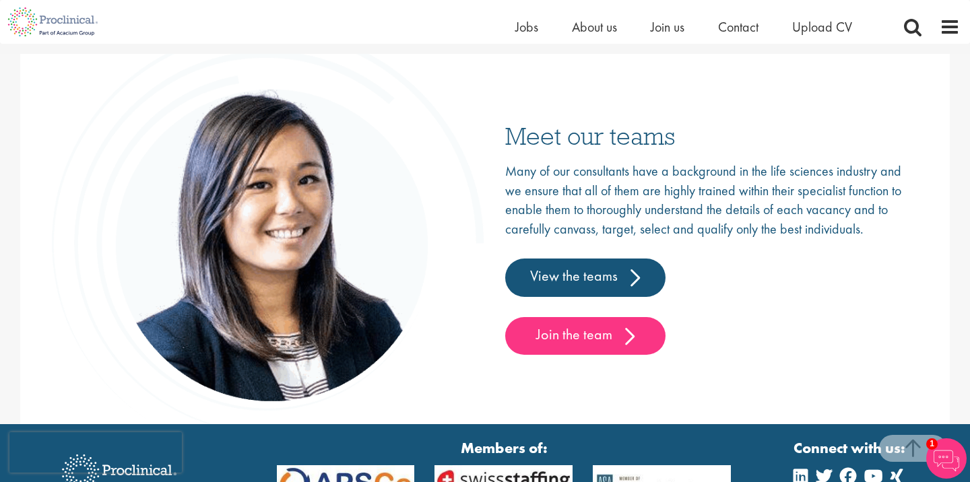
scroll to position [2166, 0]
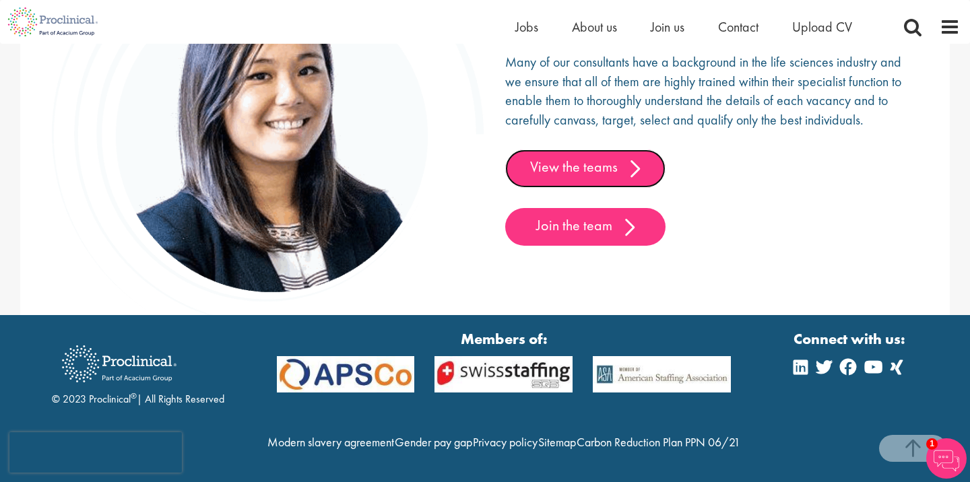
click at [626, 149] on link "View the teams" at bounding box center [585, 168] width 160 height 38
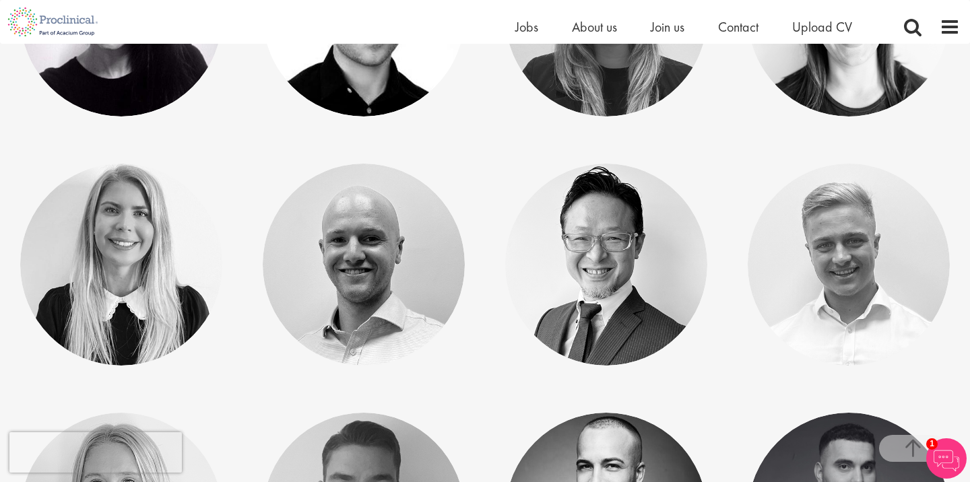
scroll to position [794, 0]
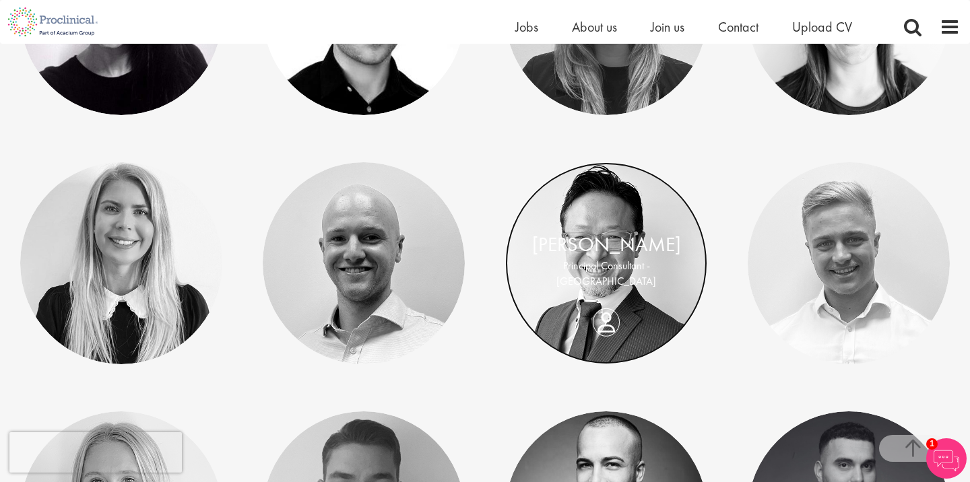
click at [587, 294] on link at bounding box center [606, 263] width 202 height 202
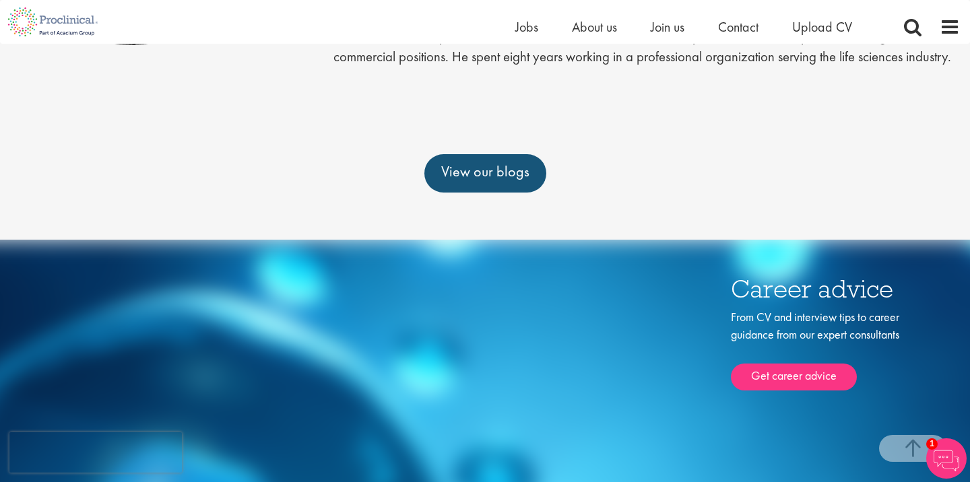
scroll to position [360, 0]
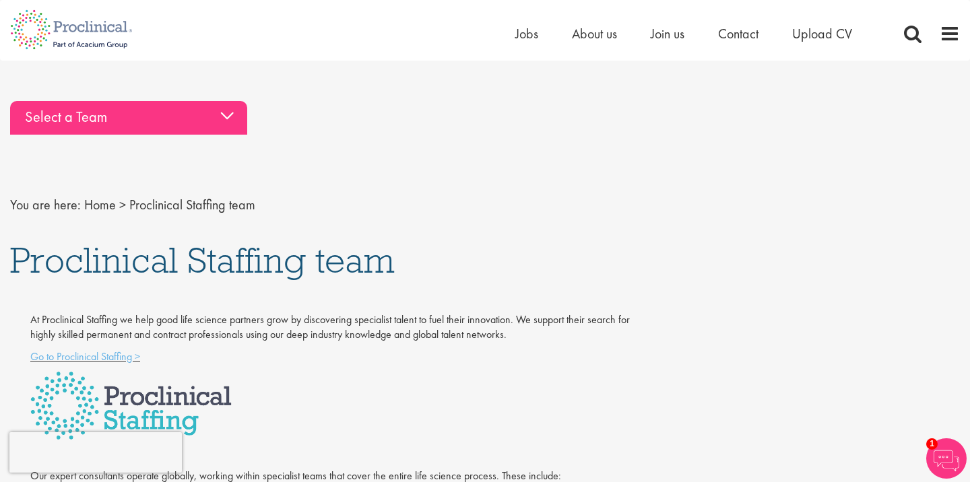
click at [220, 114] on div "Select a Team" at bounding box center [128, 118] width 237 height 34
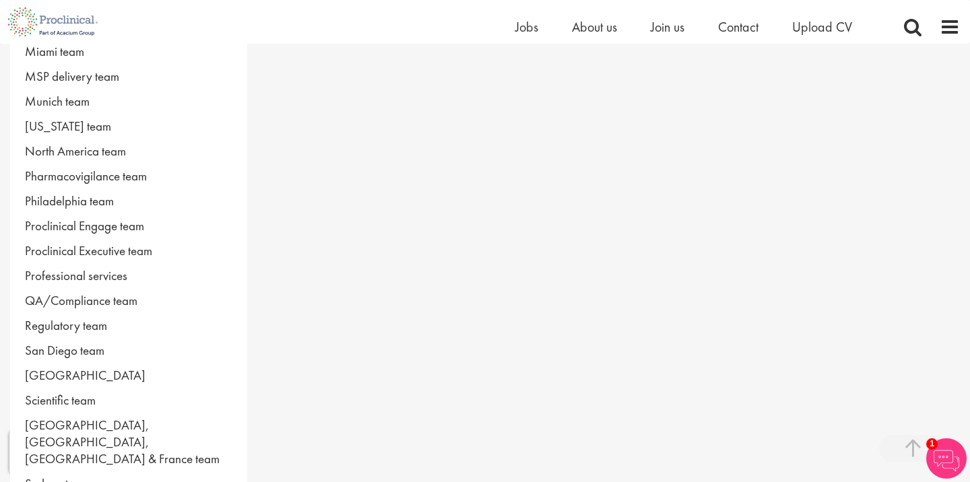
scroll to position [725, 0]
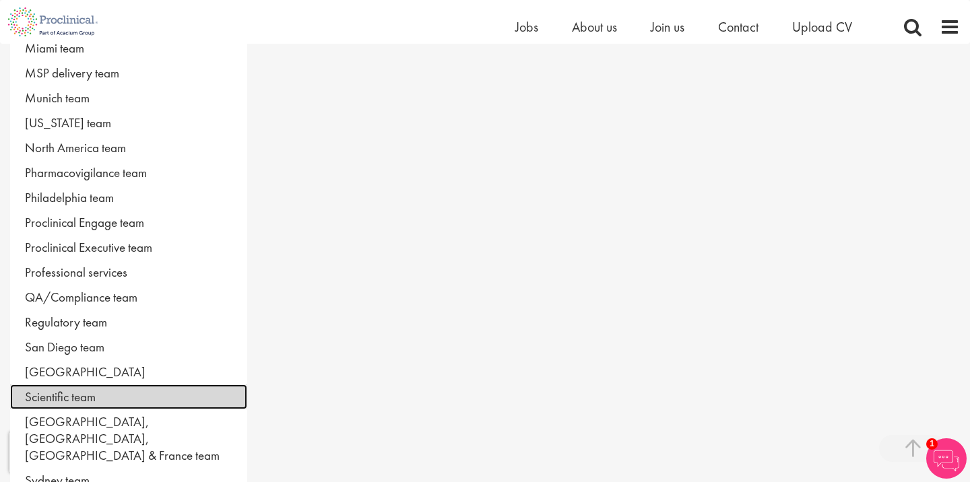
click at [76, 407] on link "Scientific team" at bounding box center [128, 397] width 237 height 25
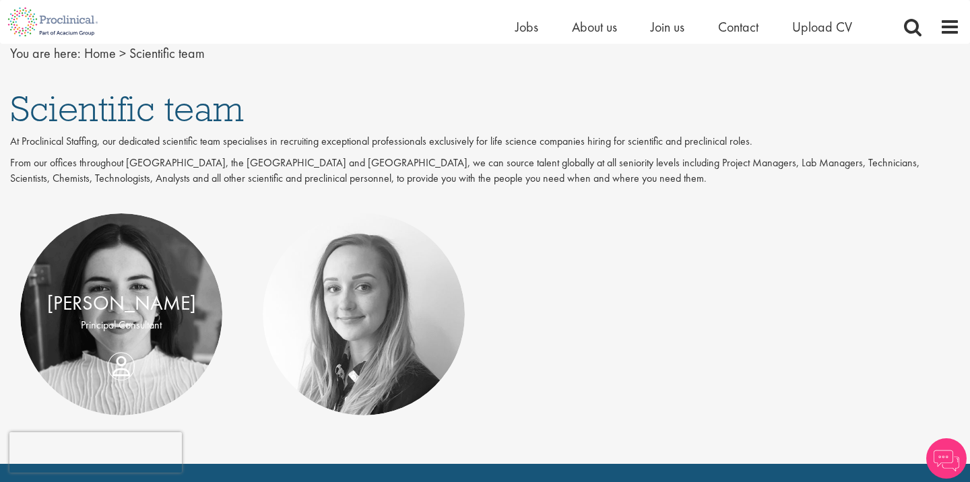
scroll to position [156, 0]
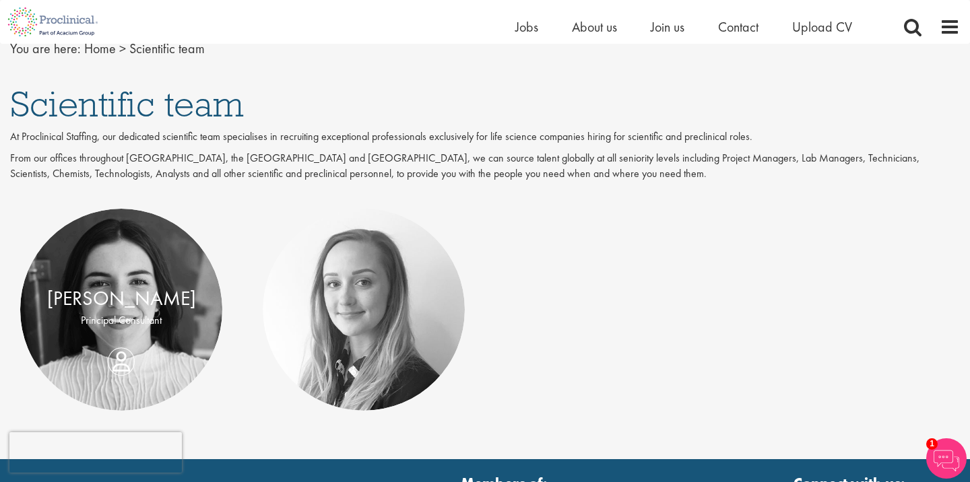
click at [159, 316] on p "Principal Consultant" at bounding box center [121, 320] width 175 height 15
click at [162, 269] on link at bounding box center [121, 310] width 202 height 202
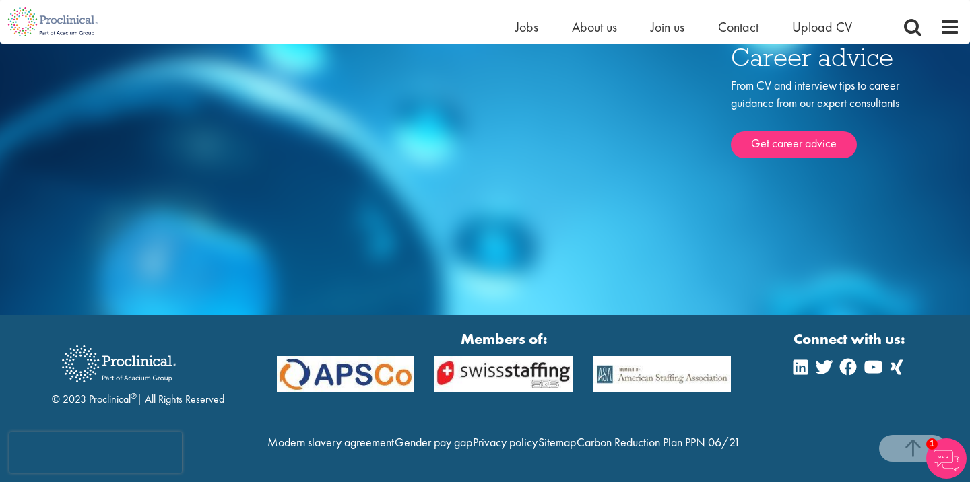
scroll to position [595, 0]
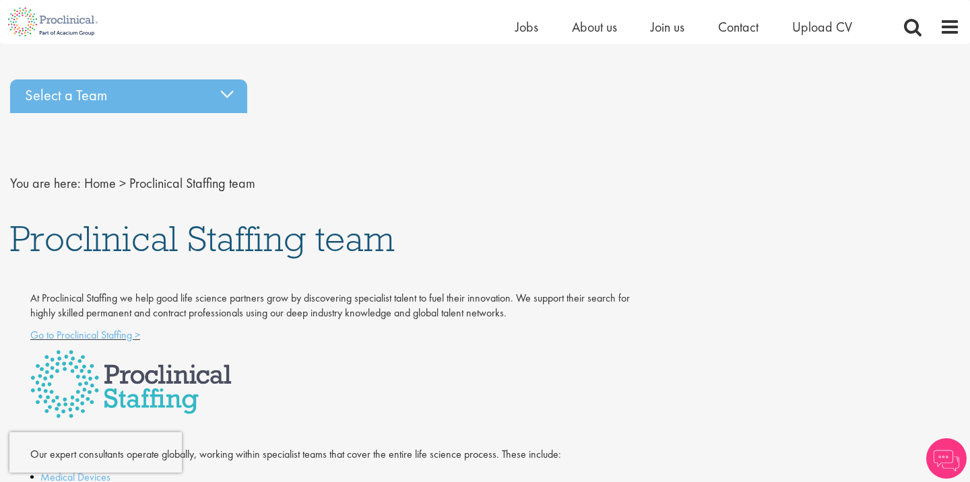
scroll to position [24, 0]
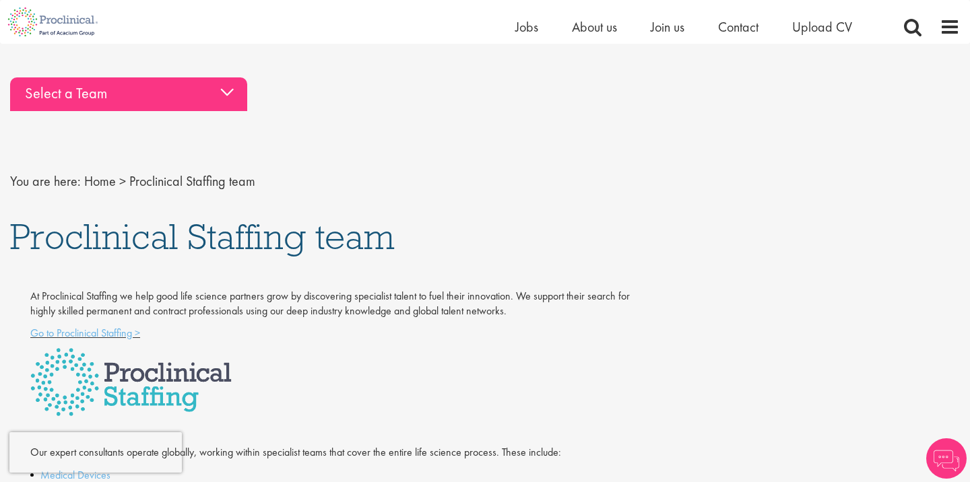
click at [139, 94] on div "Select a Team" at bounding box center [128, 94] width 237 height 34
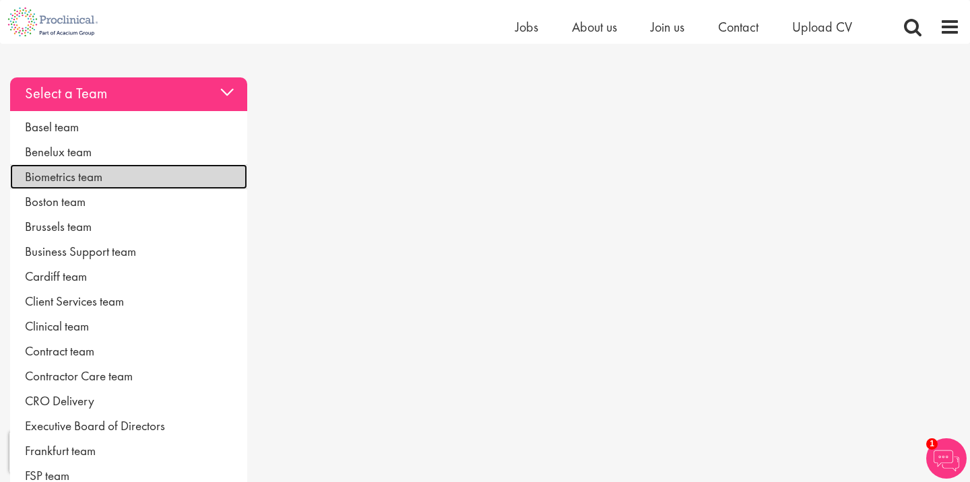
click at [96, 176] on link "Biometrics team" at bounding box center [128, 176] width 237 height 25
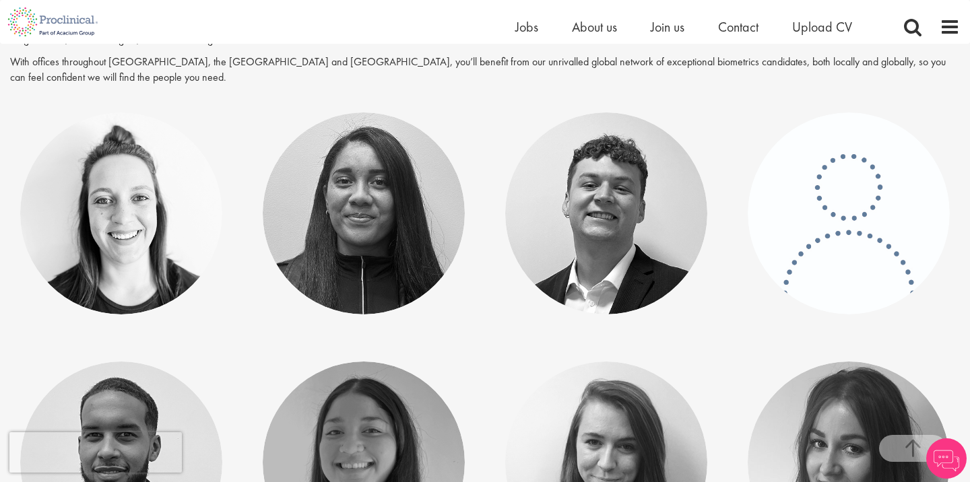
scroll to position [271, 0]
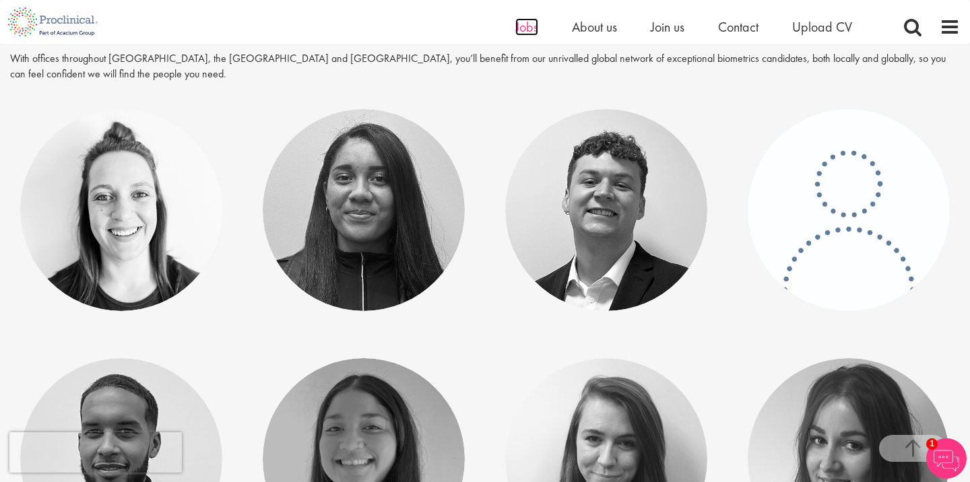
click at [535, 24] on span "Jobs" at bounding box center [526, 27] width 23 height 18
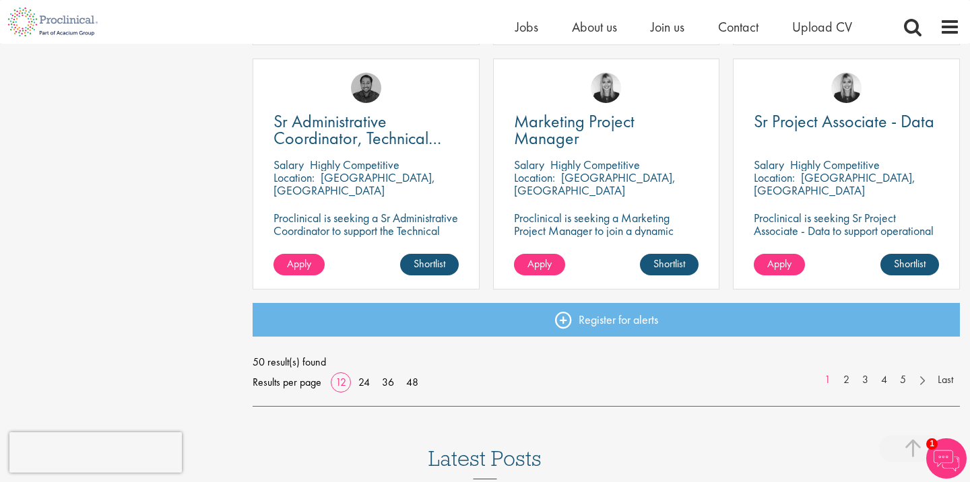
scroll to position [987, 0]
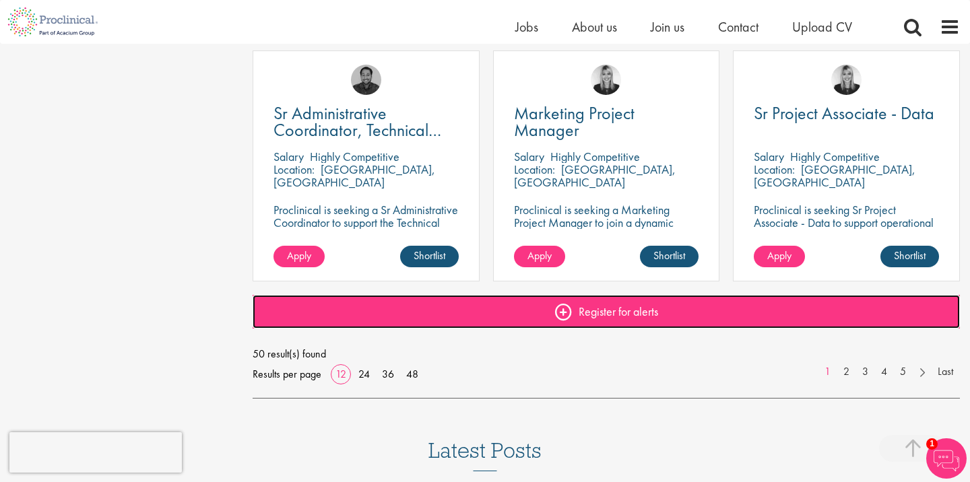
click at [590, 312] on link "Register for alerts" at bounding box center [606, 312] width 707 height 34
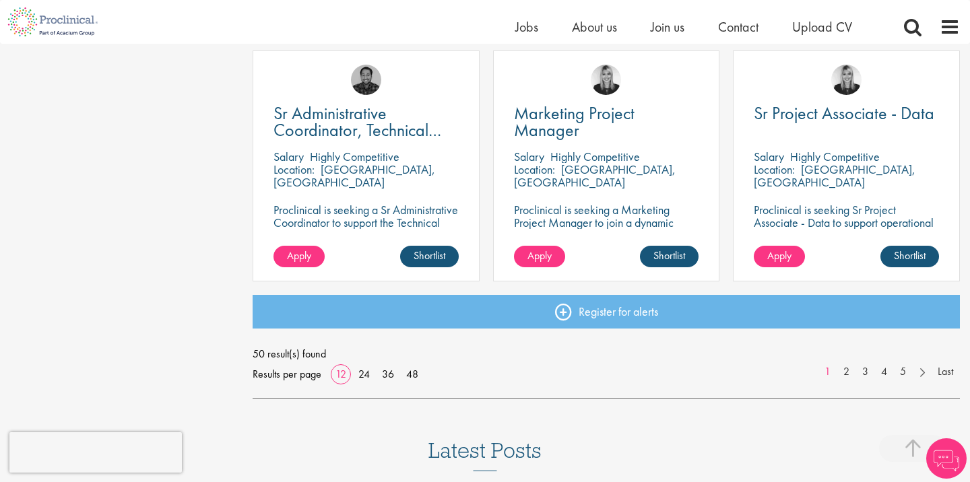
scroll to position [987, 0]
click at [851, 372] on link "2" at bounding box center [846, 371] width 20 height 15
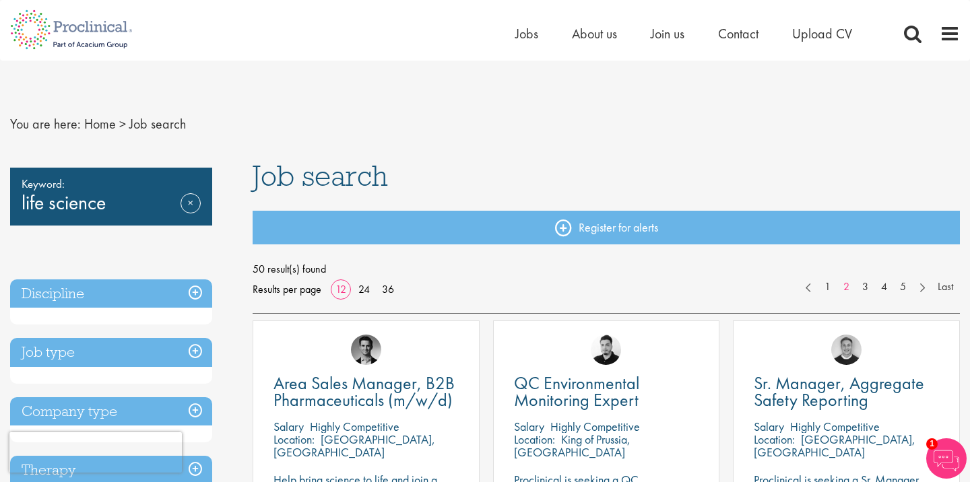
click at [140, 200] on div "Keyword: life science Remove" at bounding box center [111, 197] width 202 height 58
click at [139, 200] on div "Keyword: life science Remove" at bounding box center [111, 197] width 202 height 58
click at [188, 205] on link "Remove" at bounding box center [190, 212] width 20 height 39
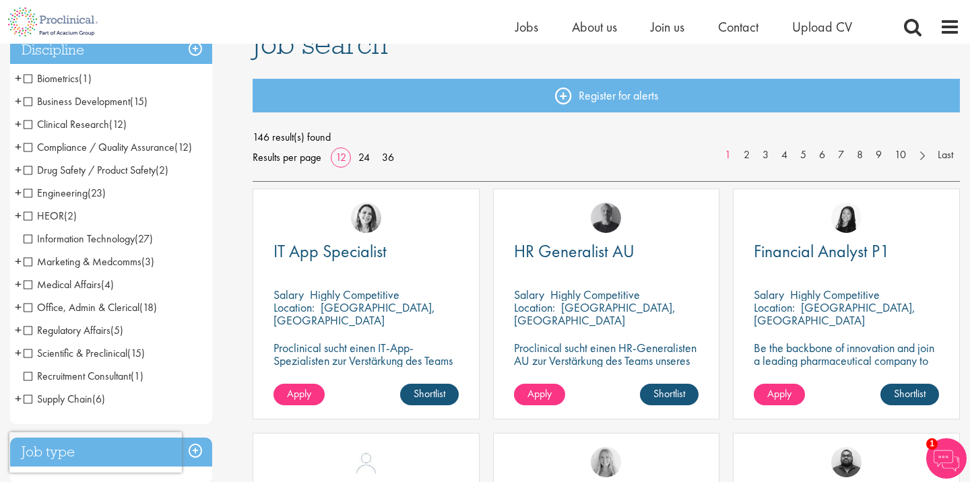
scroll to position [117, 0]
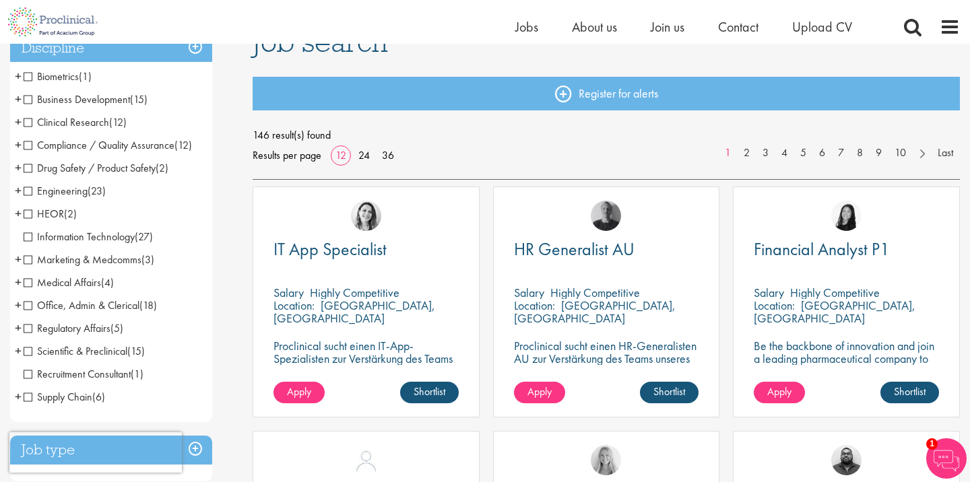
click at [31, 127] on span "Clinical Research" at bounding box center [67, 122] width 86 height 14
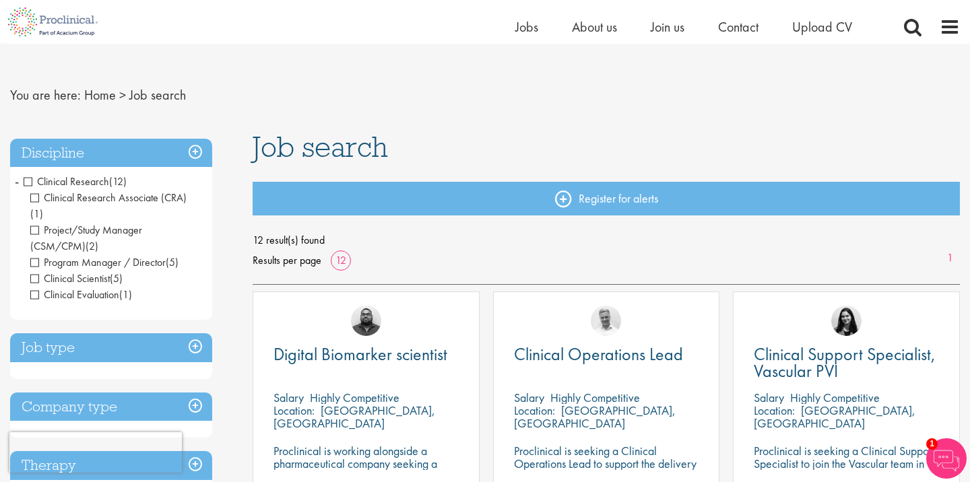
scroll to position [4, 0]
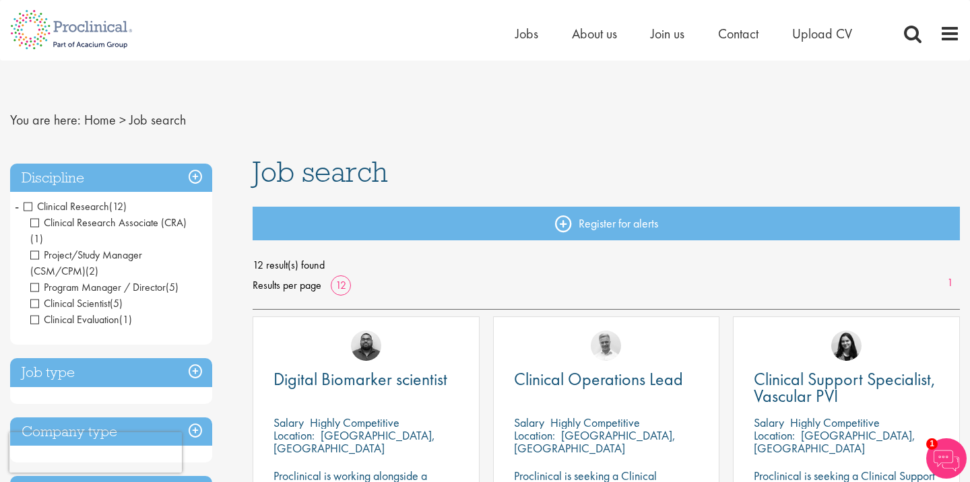
click at [189, 182] on h3 "Discipline" at bounding box center [111, 178] width 202 height 29
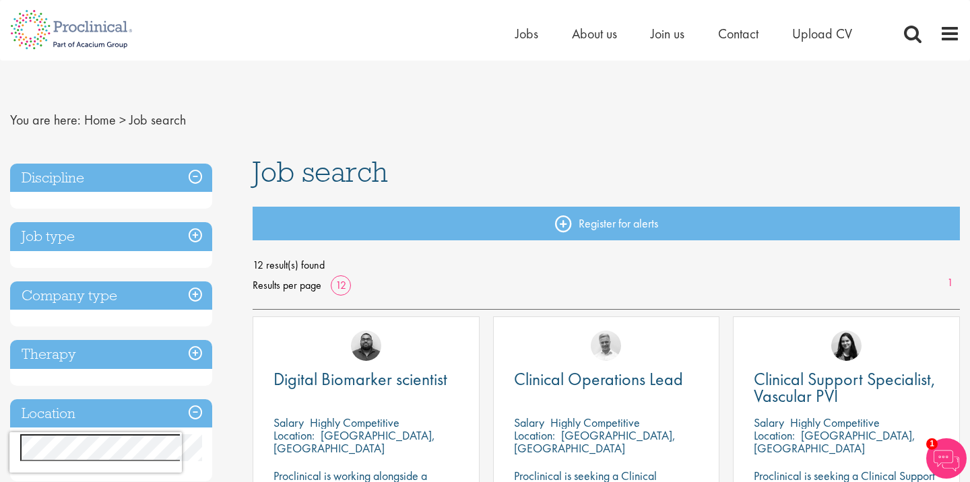
click at [195, 234] on h3 "Job type" at bounding box center [111, 236] width 202 height 29
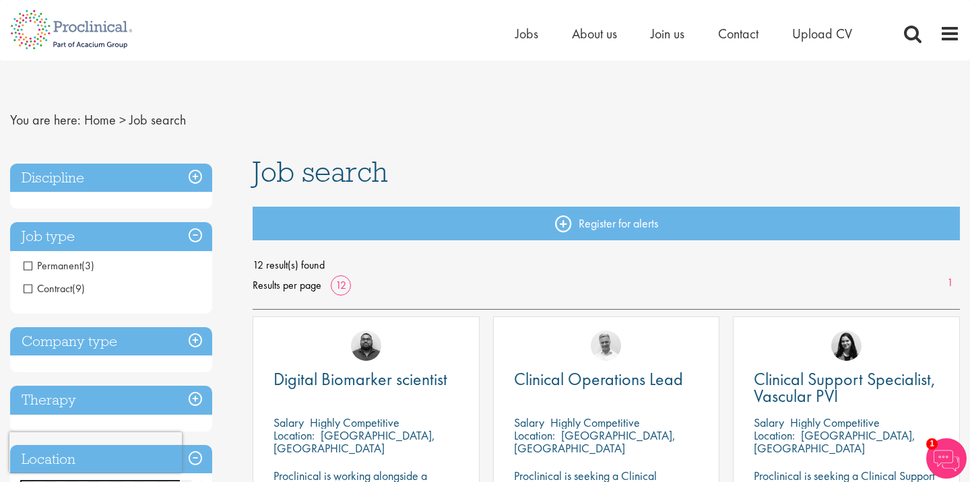
click at [199, 173] on h3 "Discipline" at bounding box center [111, 178] width 202 height 29
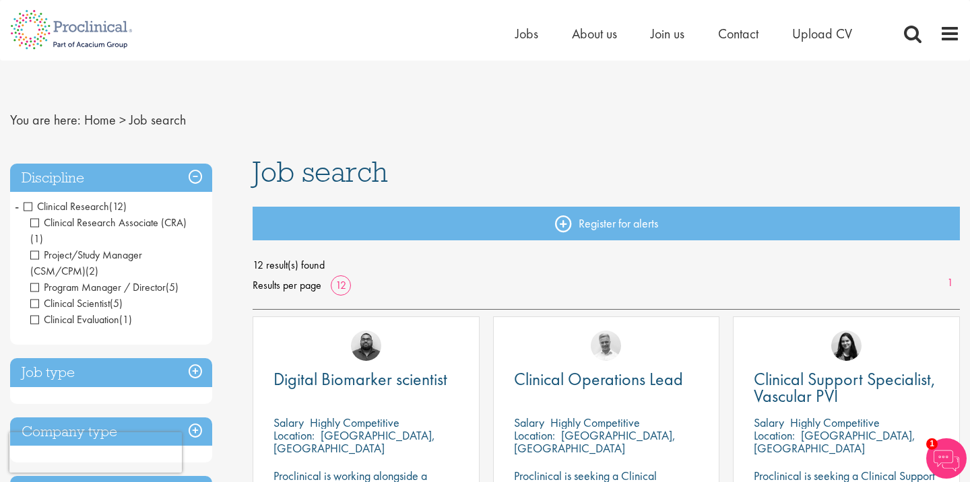
click at [30, 208] on span "Clinical Research" at bounding box center [67, 206] width 86 height 14
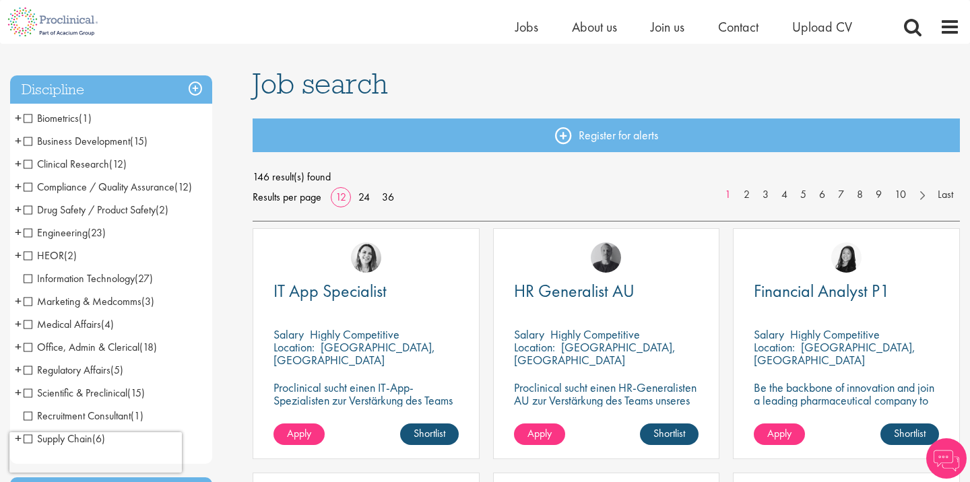
scroll to position [127, 0]
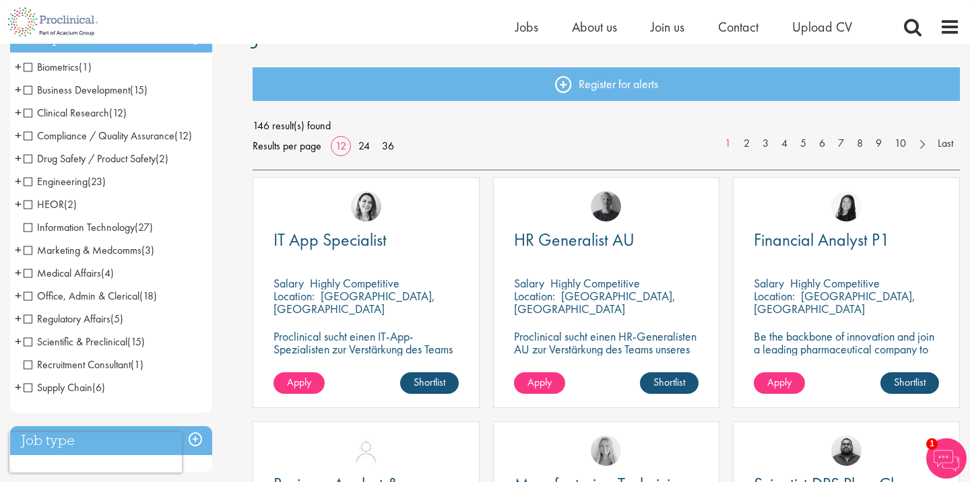
click at [28, 182] on span "Engineering" at bounding box center [56, 181] width 64 height 14
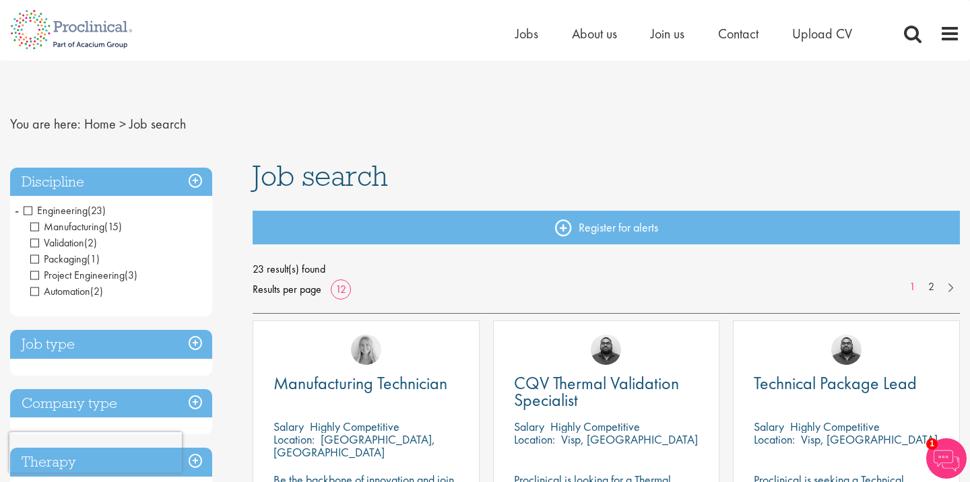
click at [28, 207] on span "Engineering" at bounding box center [56, 210] width 64 height 14
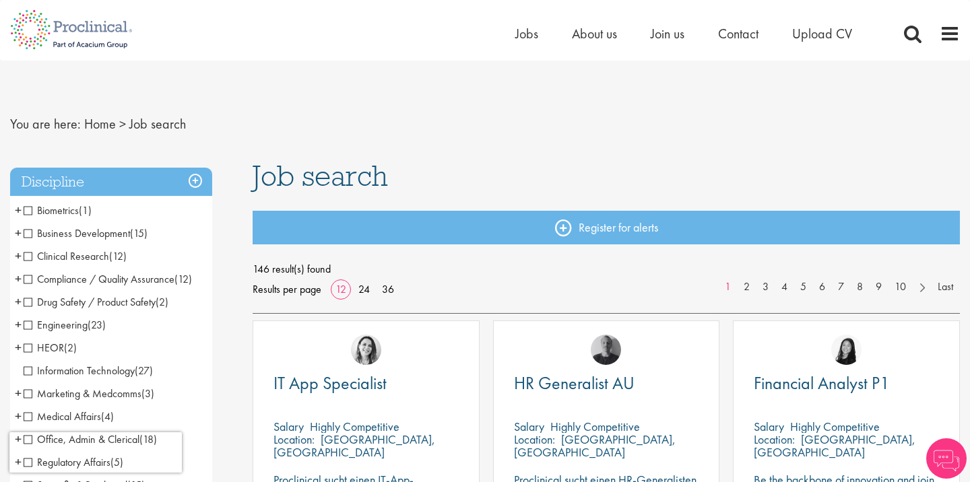
click at [30, 207] on span "Biometrics" at bounding box center [51, 210] width 55 height 14
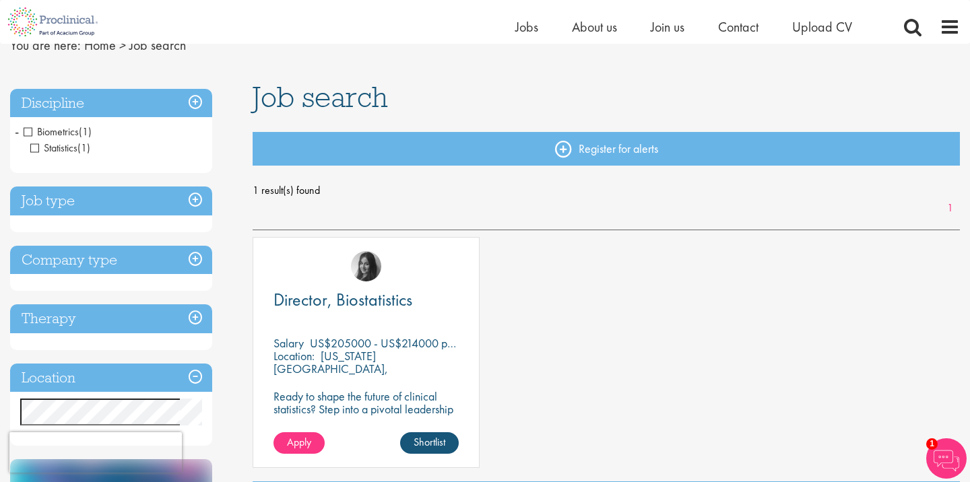
scroll to position [93, 0]
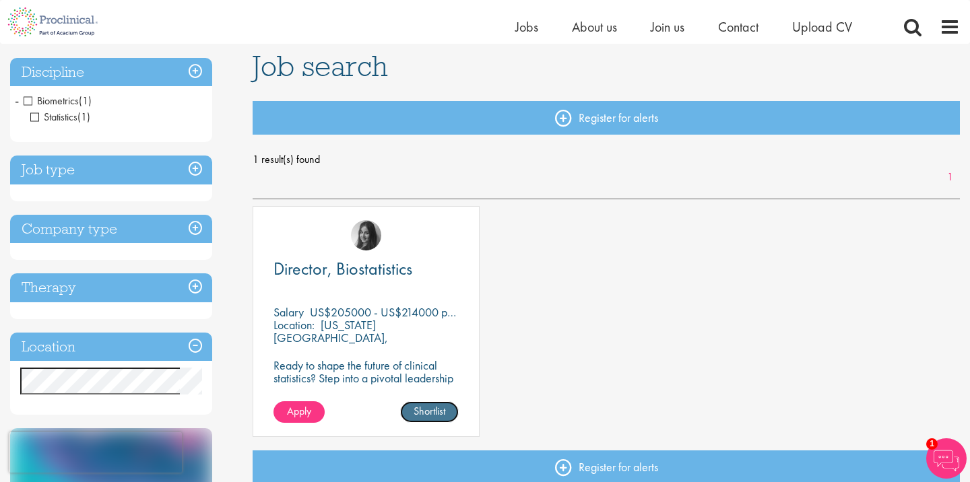
click at [432, 409] on link "Shortlist" at bounding box center [429, 412] width 59 height 22
click at [413, 350] on div "Director, Biostatistics [GEOGRAPHIC_DATA] US$205000 - US$214000 per annum Locat…" at bounding box center [366, 321] width 227 height 231
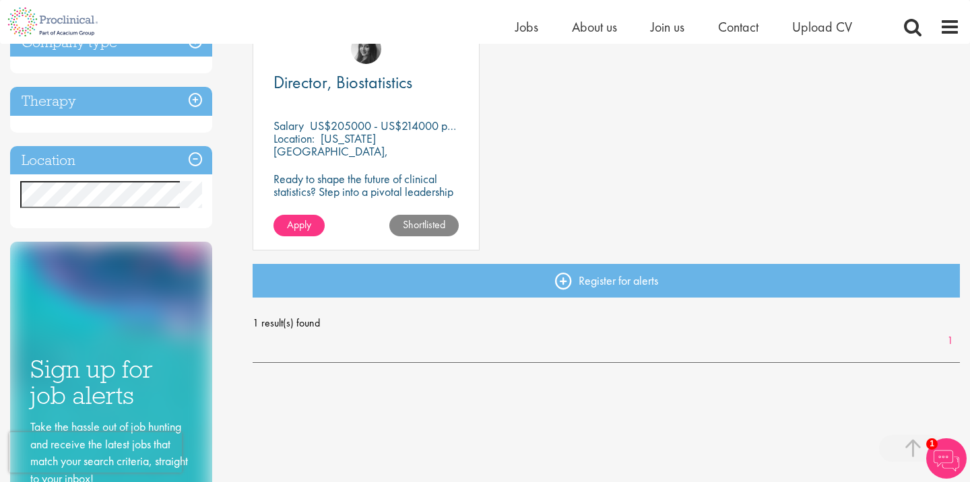
scroll to position [286, 0]
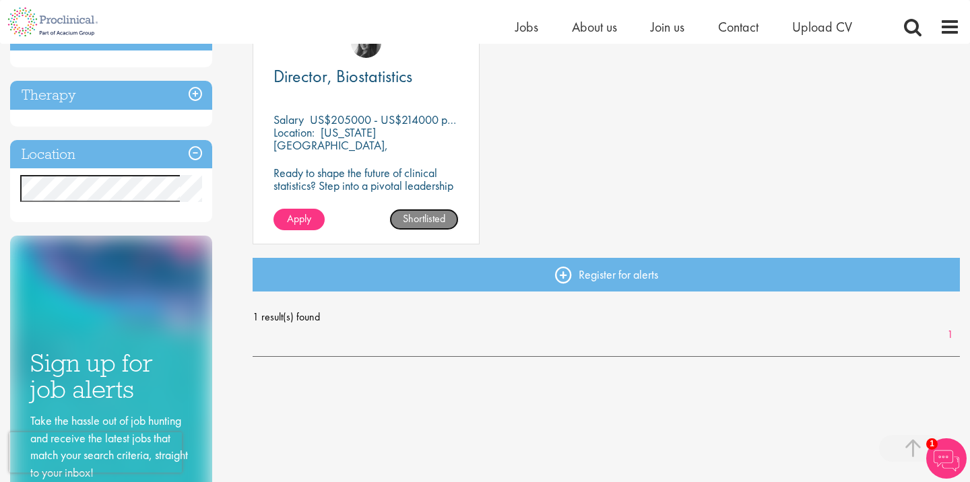
click at [417, 216] on link "Shortlisted" at bounding box center [423, 220] width 69 height 22
click at [417, 216] on link "Shortlist" at bounding box center [429, 220] width 59 height 22
click at [384, 171] on p "Ready to shape the future of clinical statistics? Step into a pivotal leadershi…" at bounding box center [365, 191] width 185 height 51
